Goal: Check status: Check status

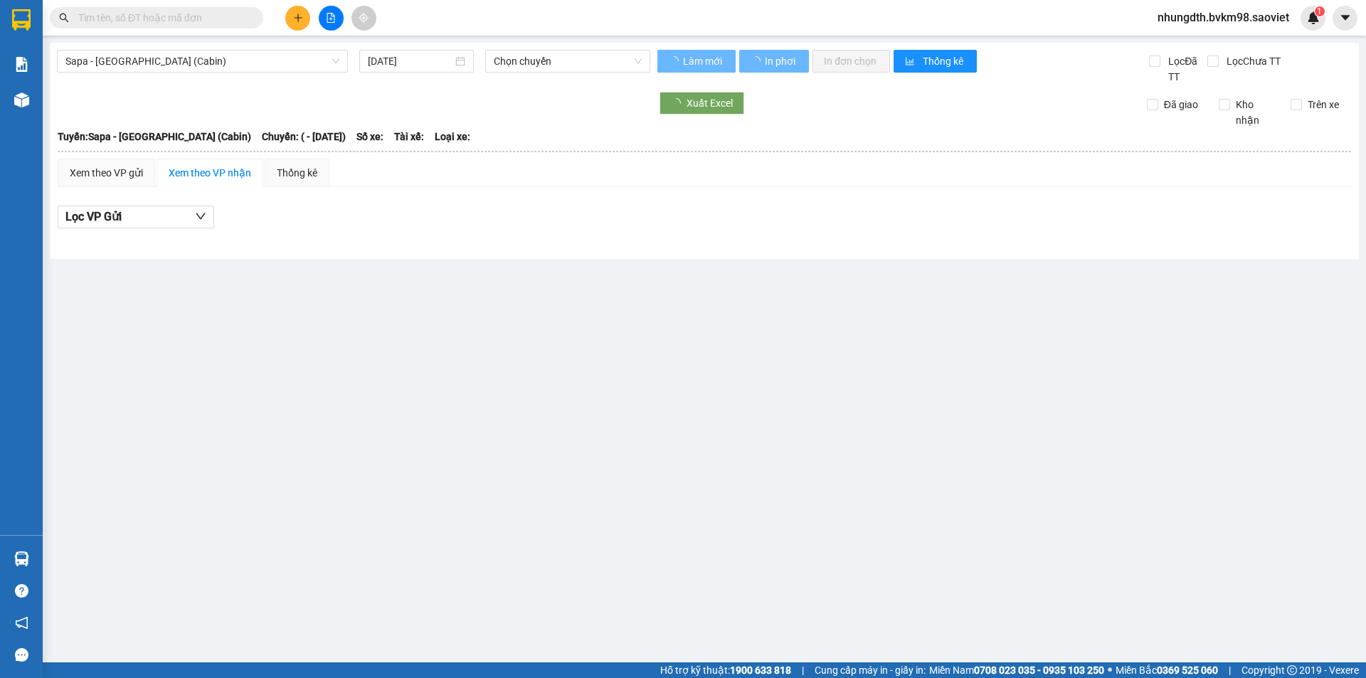
type input "[DATE]"
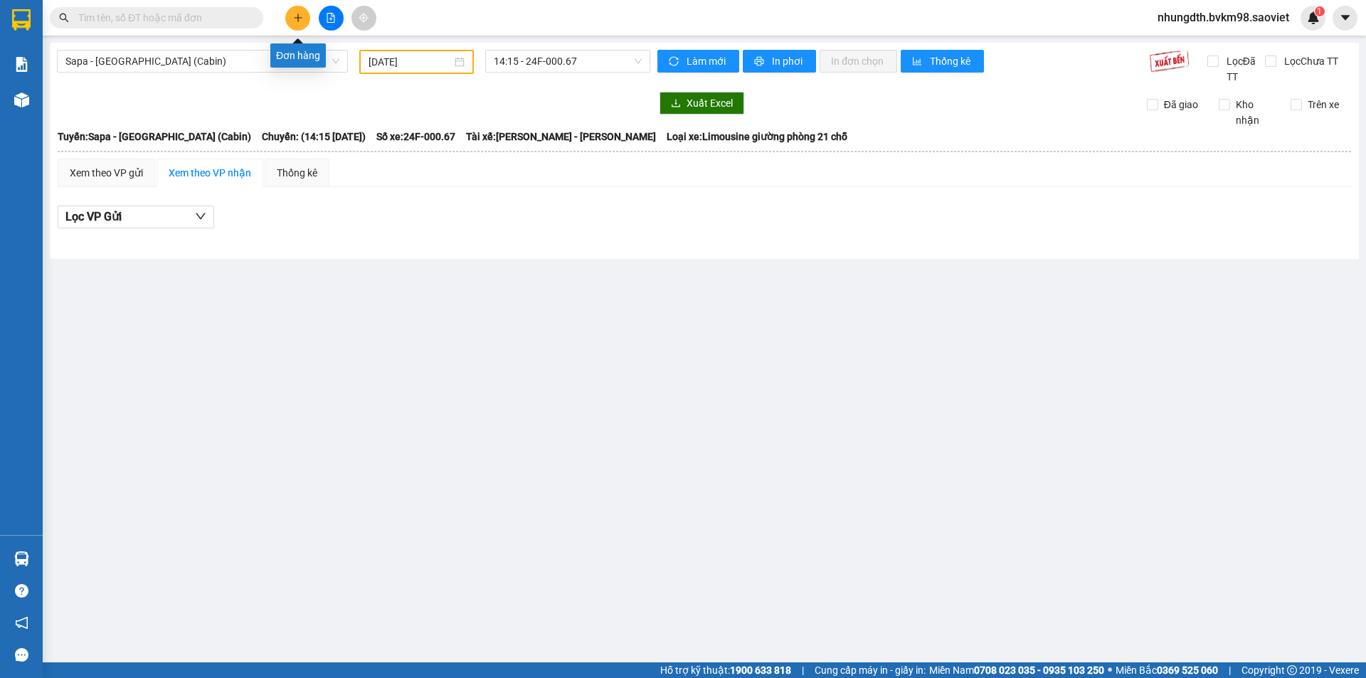
click at [300, 11] on button at bounding box center [297, 18] width 25 height 25
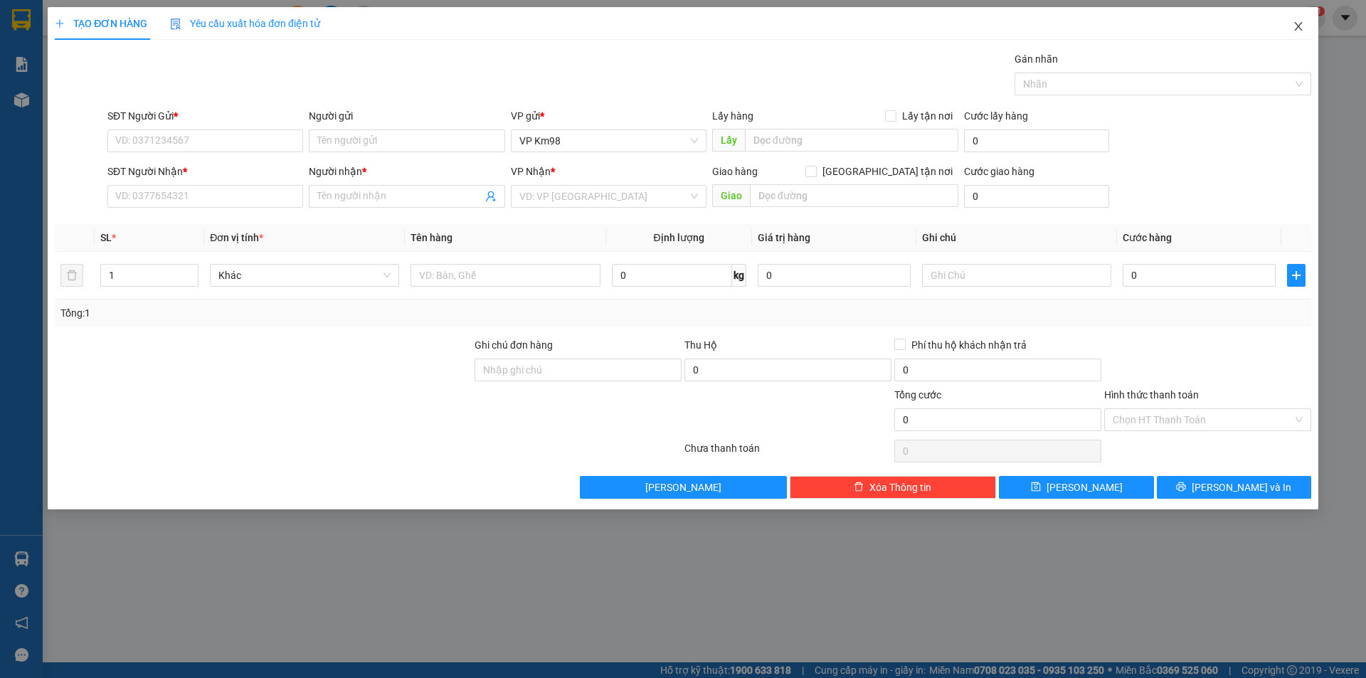
click at [1292, 29] on icon "close" at bounding box center [1297, 26] width 11 height 11
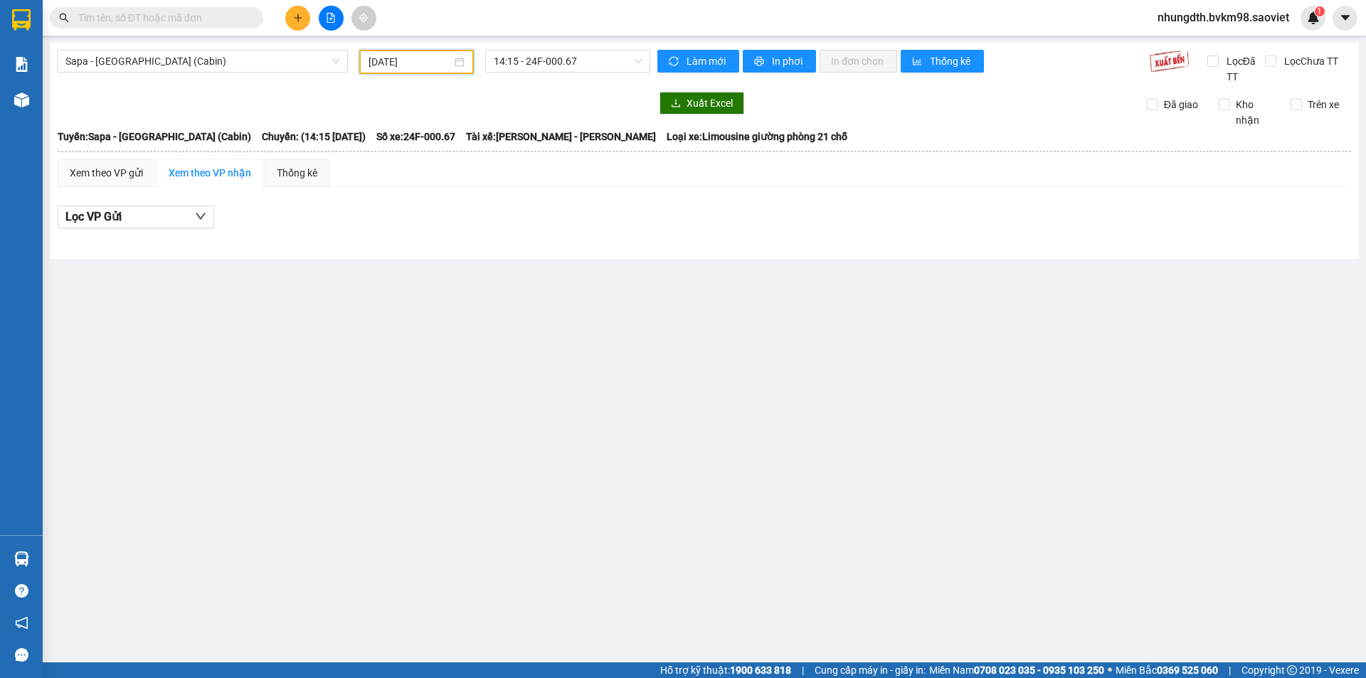
click at [368, 67] on input "[DATE]" at bounding box center [409, 62] width 83 height 16
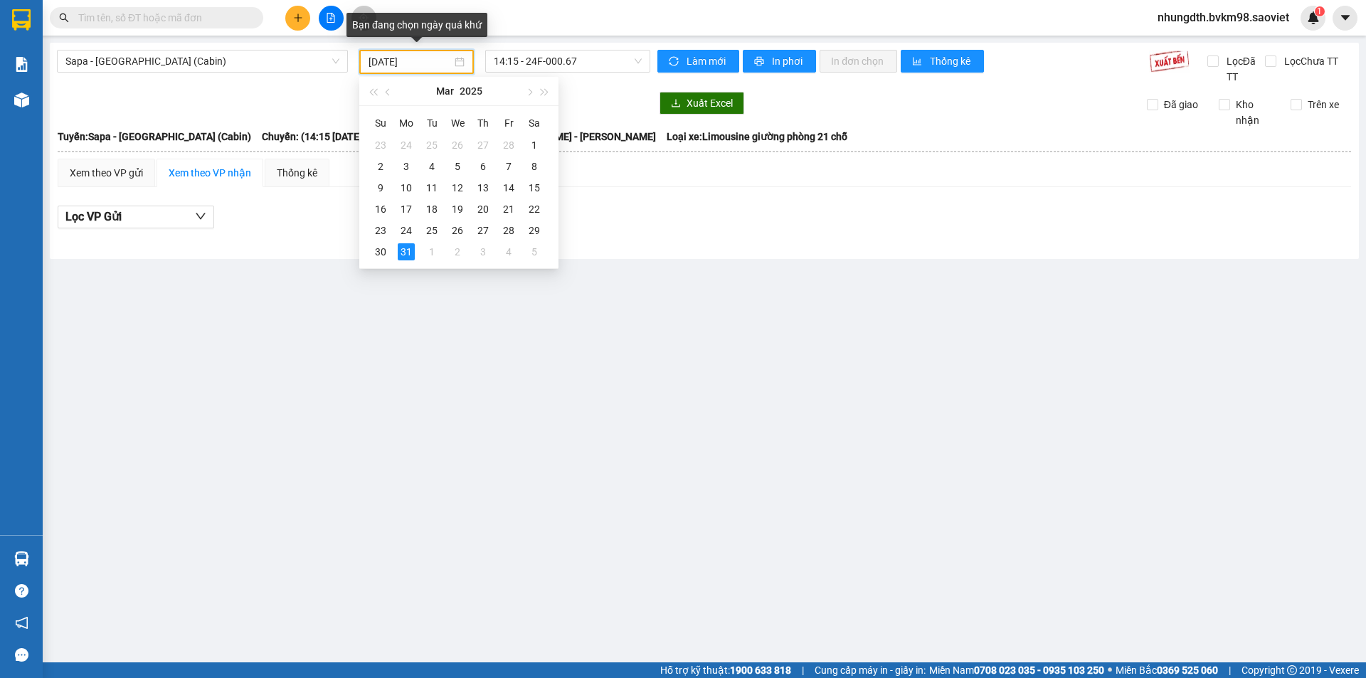
click at [383, 65] on input "[DATE]" at bounding box center [409, 62] width 83 height 16
click at [376, 56] on input "[DATE]" at bounding box center [409, 62] width 83 height 16
click at [378, 57] on input "[DATE]" at bounding box center [409, 62] width 83 height 16
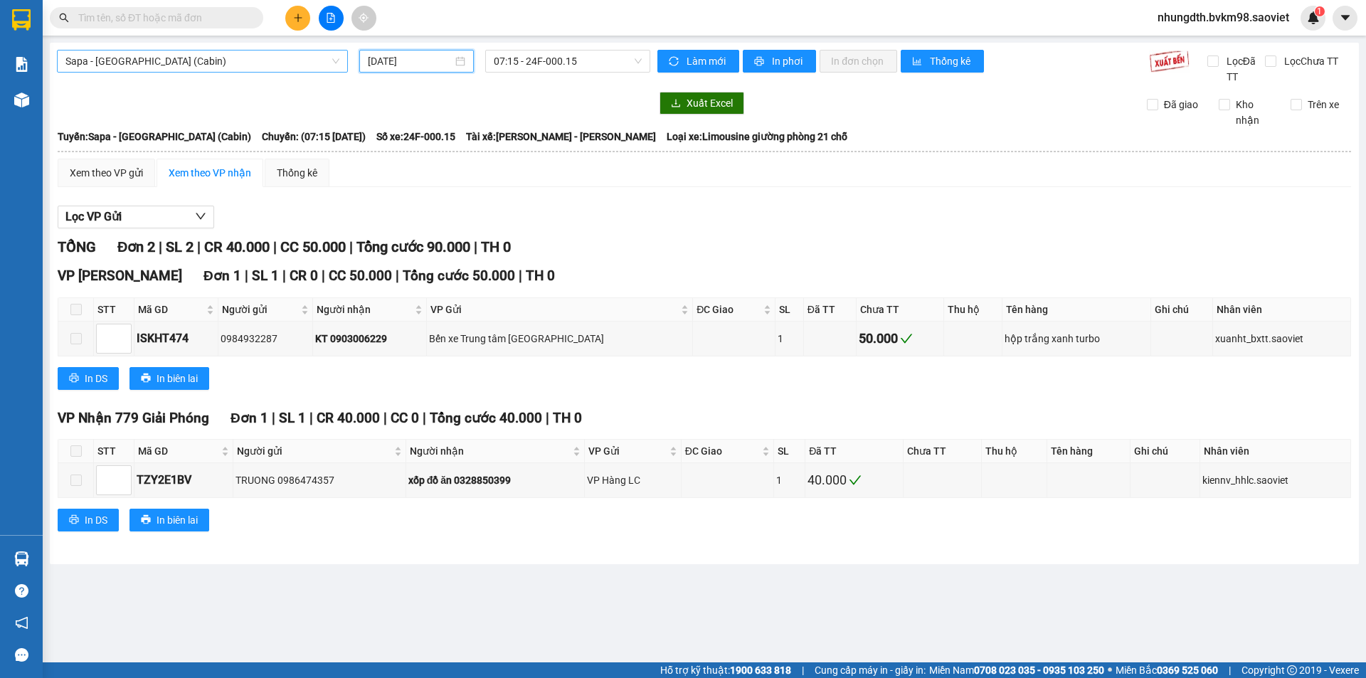
click at [334, 60] on span "Sapa - [GEOGRAPHIC_DATA] (Cabin)" at bounding box center [202, 60] width 274 height 21
type input "[DATE]"
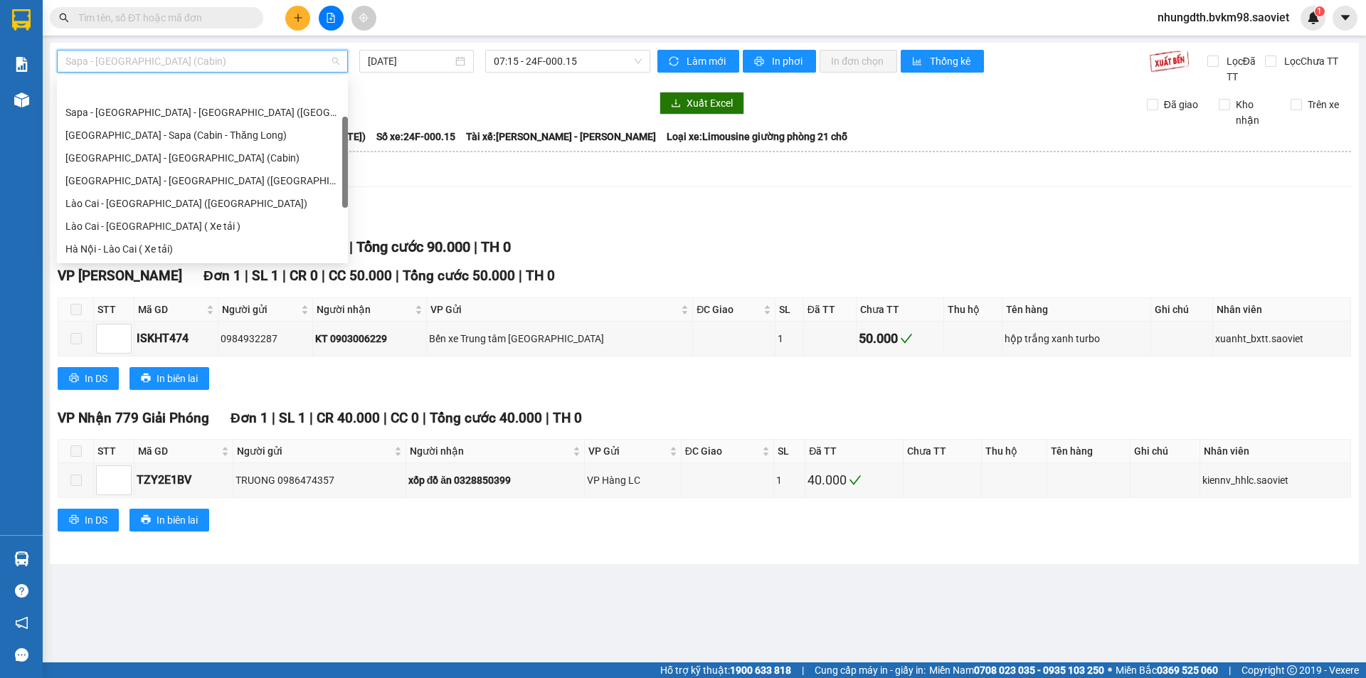
scroll to position [46, 0]
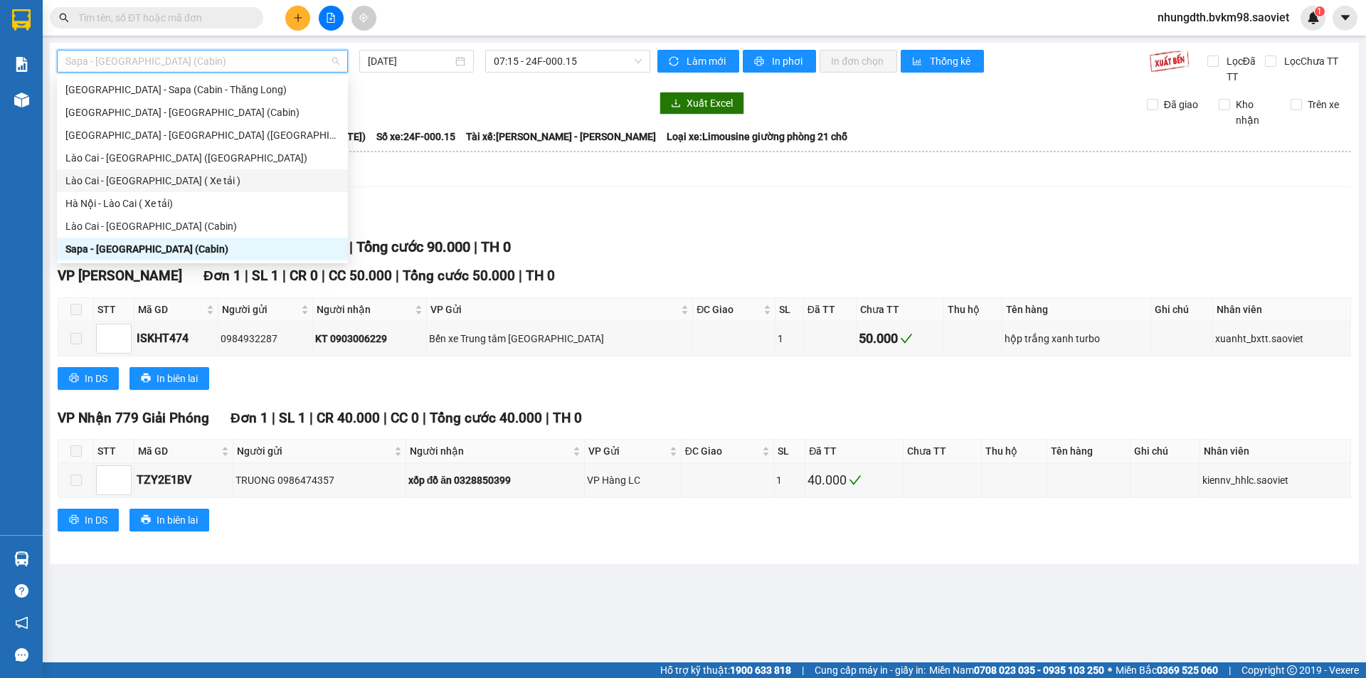
click at [124, 184] on div "Lào Cai - [GEOGRAPHIC_DATA] ( Xe tải )" at bounding box center [202, 181] width 274 height 16
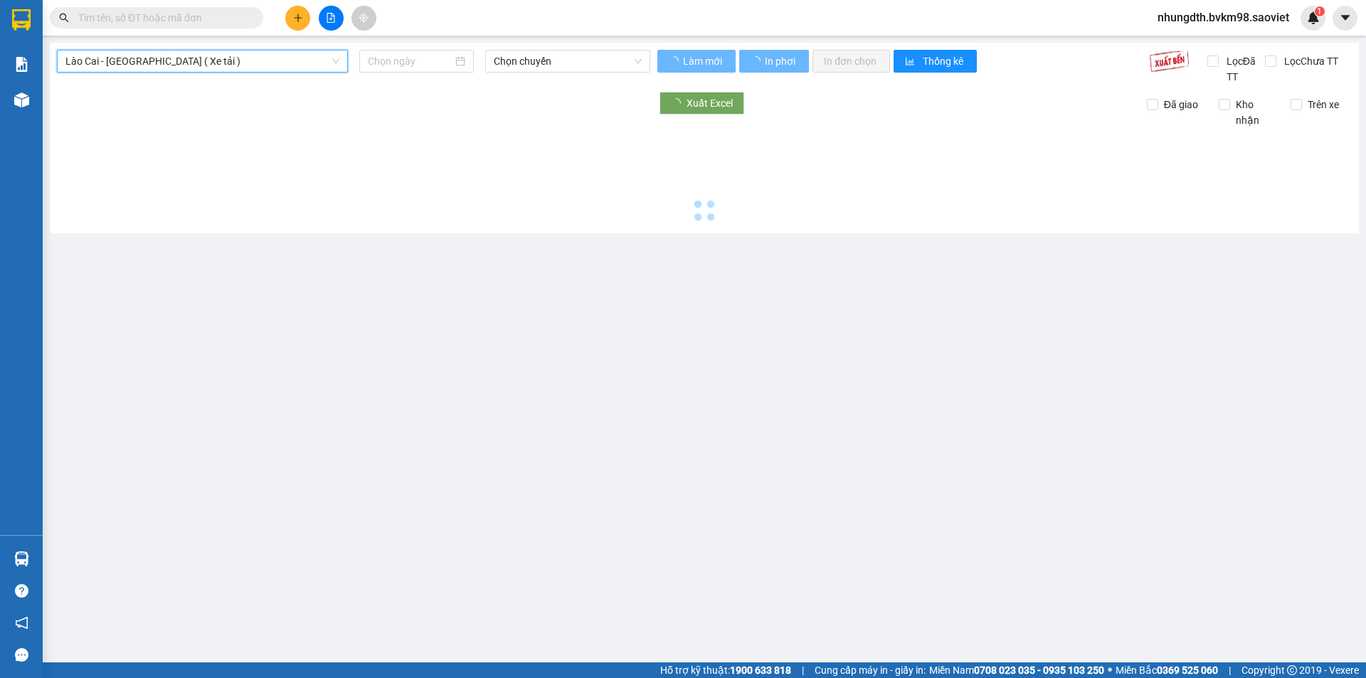
type input "[DATE]"
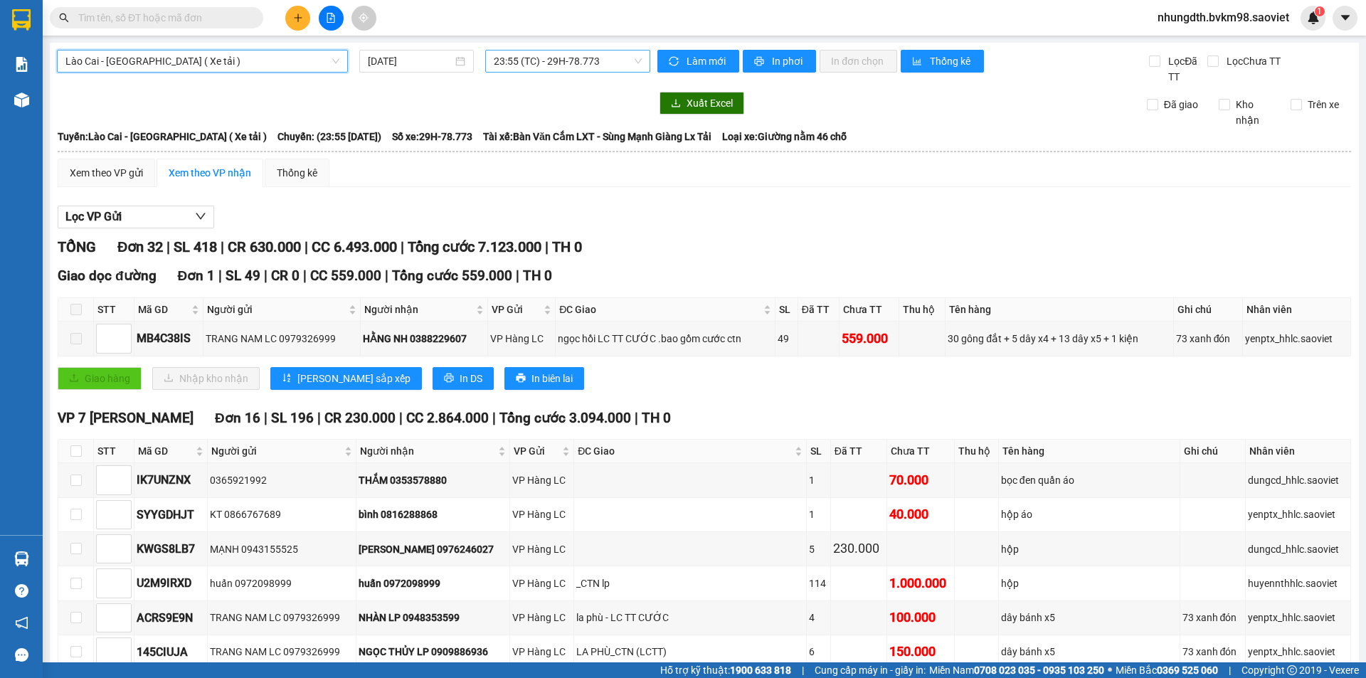
click at [630, 61] on span "23:55 (TC) - 29H-78.773" at bounding box center [568, 60] width 148 height 21
click at [669, 162] on div "Xem theo VP gửi Xem theo VP nhận Thống kê" at bounding box center [704, 173] width 1293 height 28
